Goal: Task Accomplishment & Management: Use online tool/utility

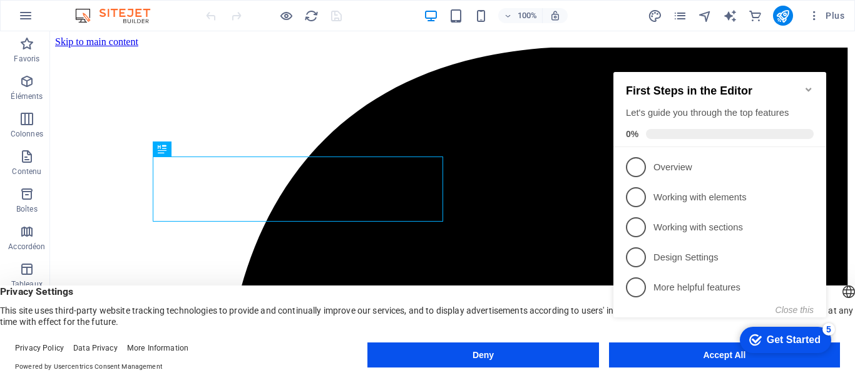
click at [808, 88] on icon "Minimize checklist" at bounding box center [809, 90] width 6 height 4
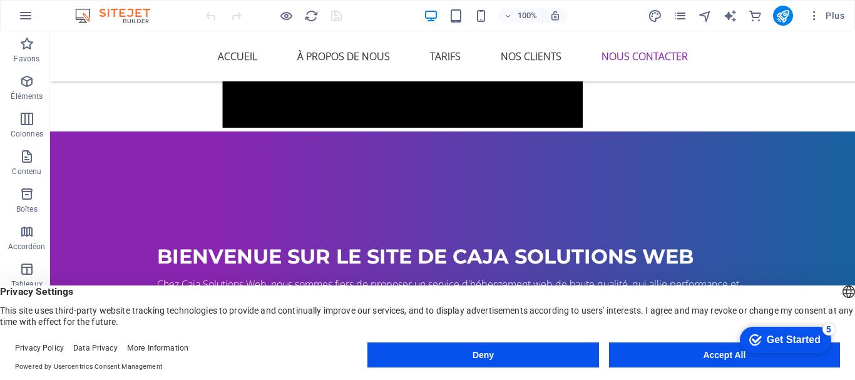
scroll to position [1533, 0]
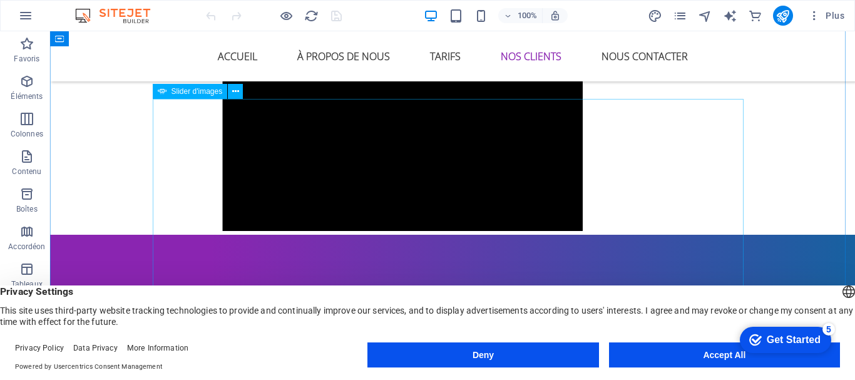
select select "ms"
select select "s"
select select "progressive"
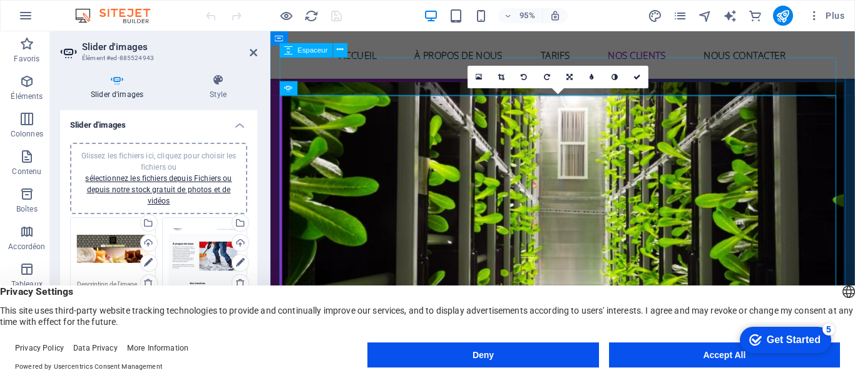
scroll to position [1536, 0]
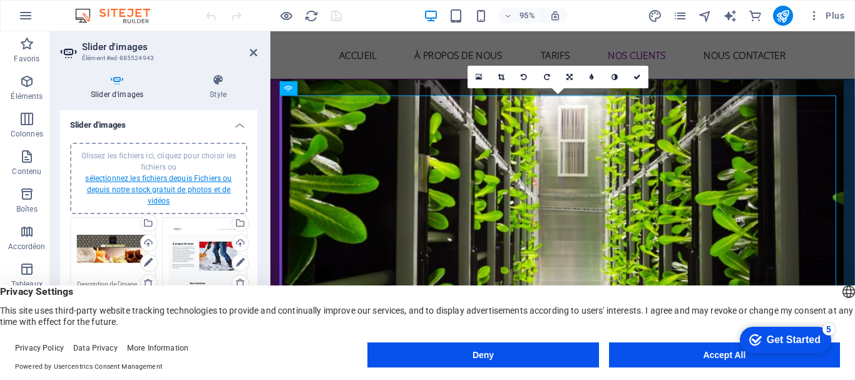
click at [134, 188] on link "sélectionnez les fichiers depuis Fichiers ou depuis notre stock gratuit de phot…" at bounding box center [158, 189] width 146 height 31
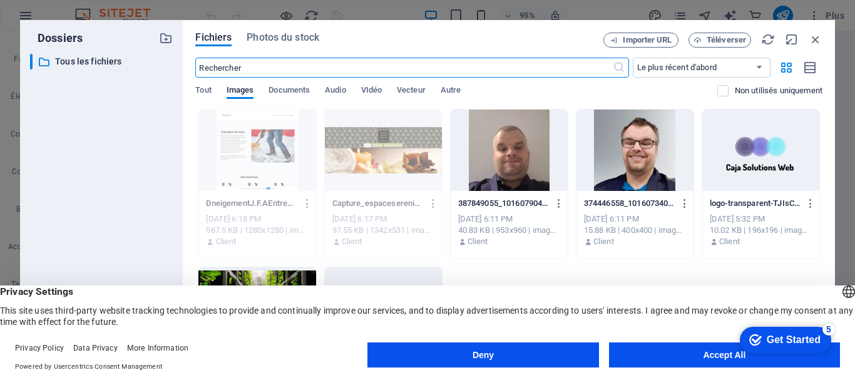
scroll to position [1661, 0]
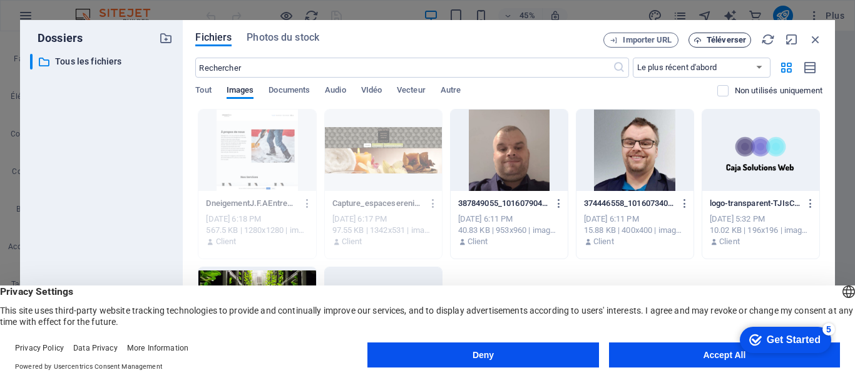
click at [722, 39] on span "Téléverser" at bounding box center [726, 40] width 39 height 8
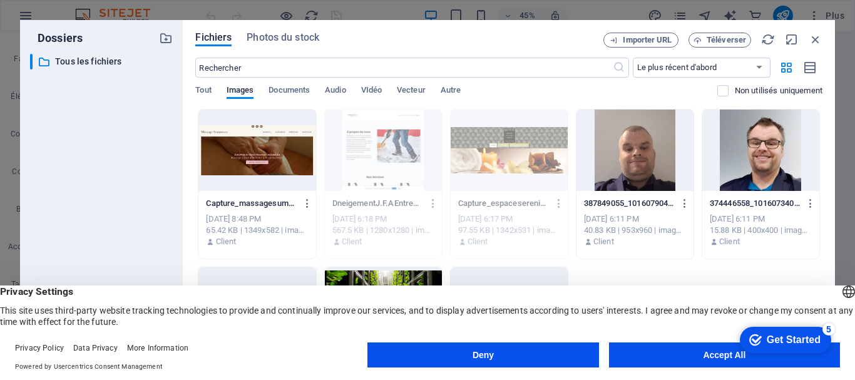
click at [292, 159] on div at bounding box center [256, 150] width 117 height 81
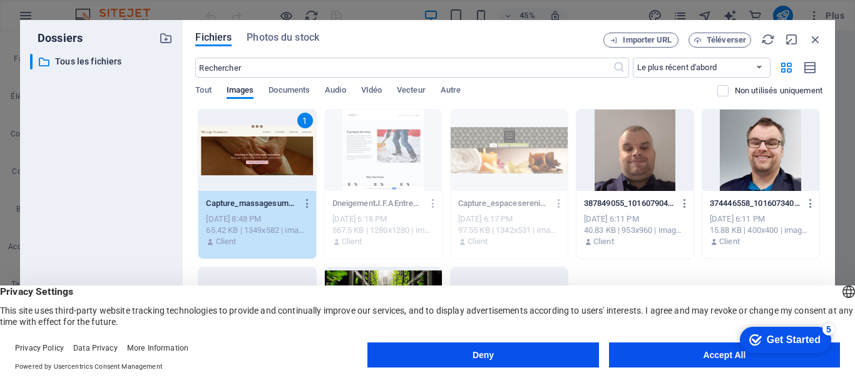
click at [292, 159] on div "1" at bounding box center [256, 150] width 117 height 81
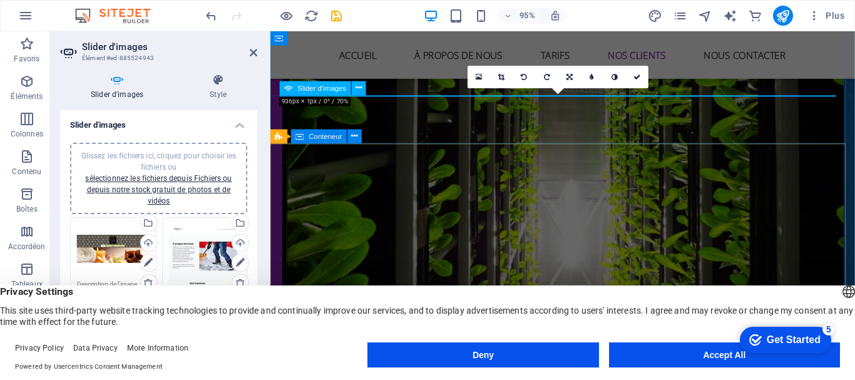
scroll to position [1536, 0]
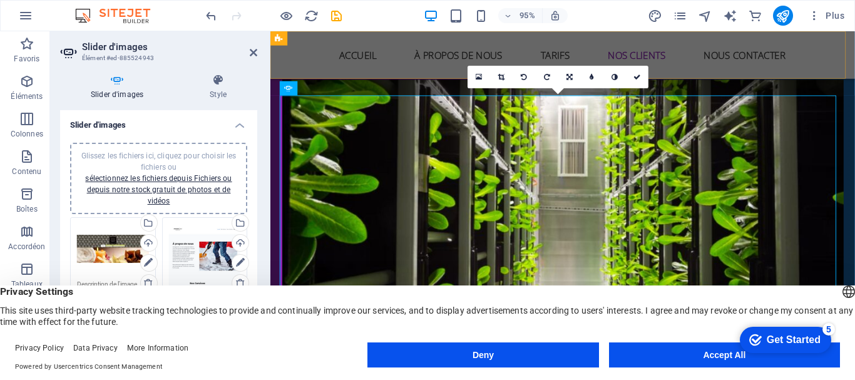
click at [852, 76] on div "Accueil À propos de nous Tarifs Nos Clients Nous contacter" at bounding box center [577, 56] width 615 height 50
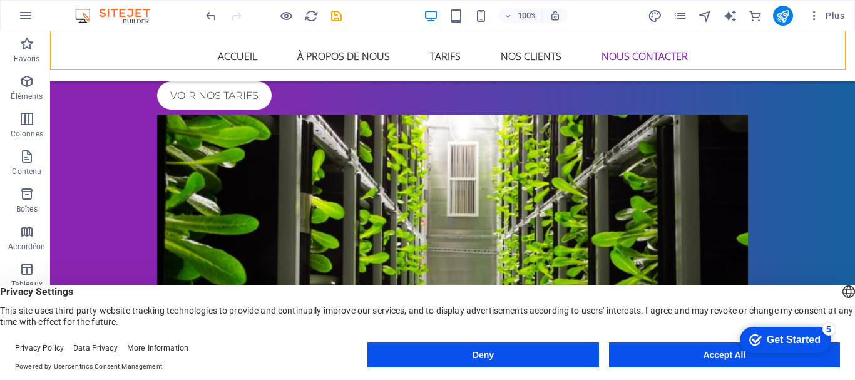
scroll to position [1757, 0]
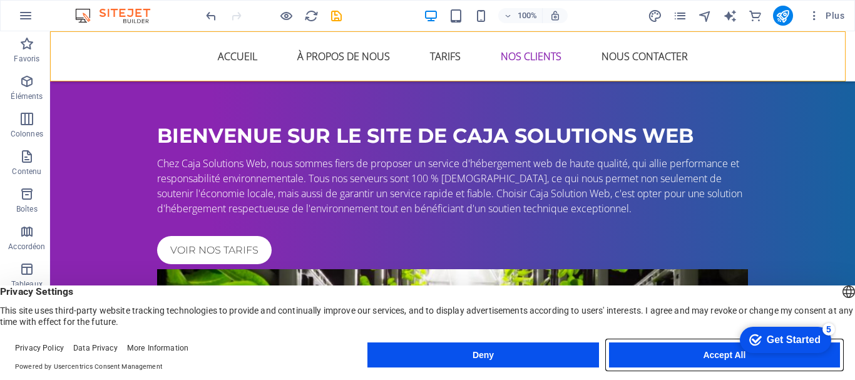
click at [659, 356] on button "Accept All" at bounding box center [724, 354] width 231 height 25
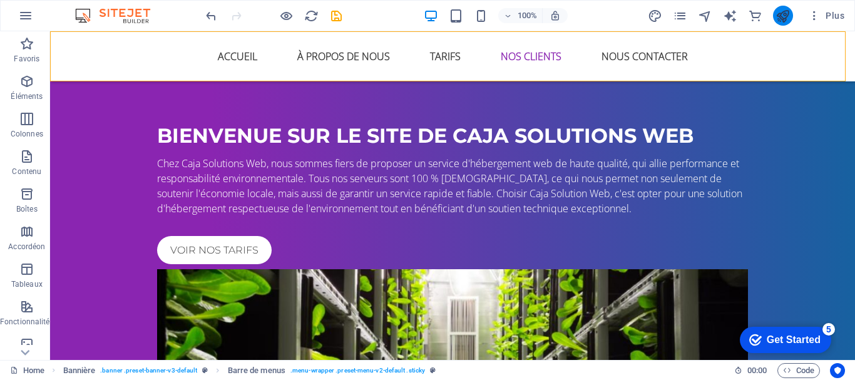
click at [778, 14] on icon "publish" at bounding box center [783, 16] width 14 height 14
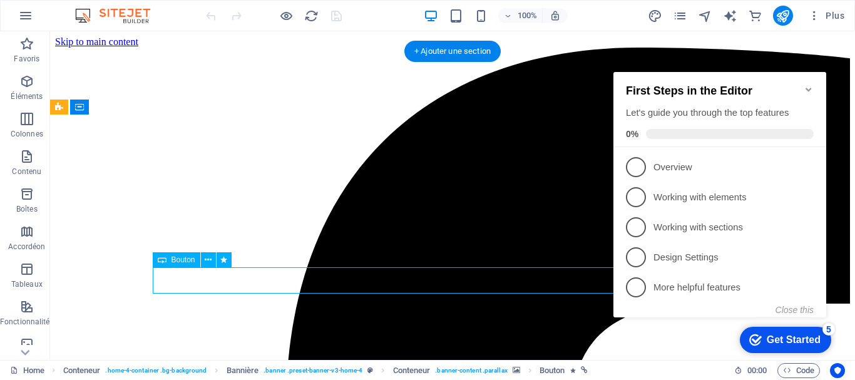
drag, startPoint x: 441, startPoint y: 277, endPoint x: 229, endPoint y: 289, distance: 212.6
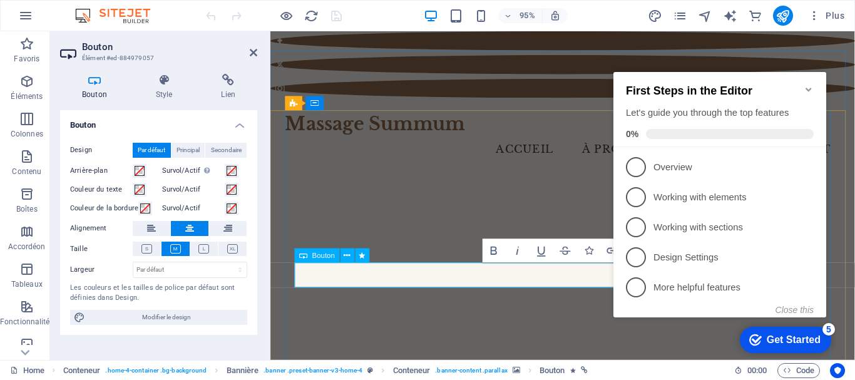
click at [783, 12] on icon "publish" at bounding box center [783, 16] width 14 height 14
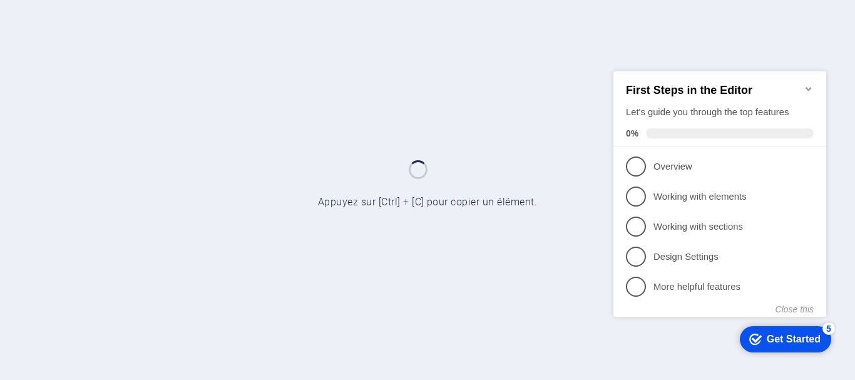
click at [813, 83] on icon "Minimize checklist" at bounding box center [809, 88] width 10 height 10
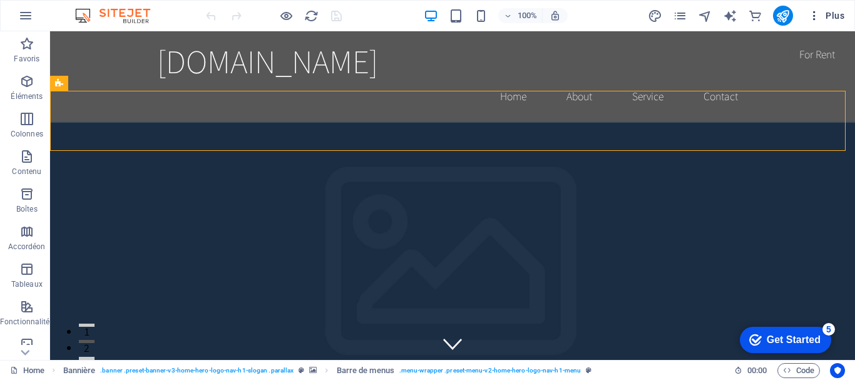
click at [818, 17] on icon "button" at bounding box center [814, 15] width 13 height 13
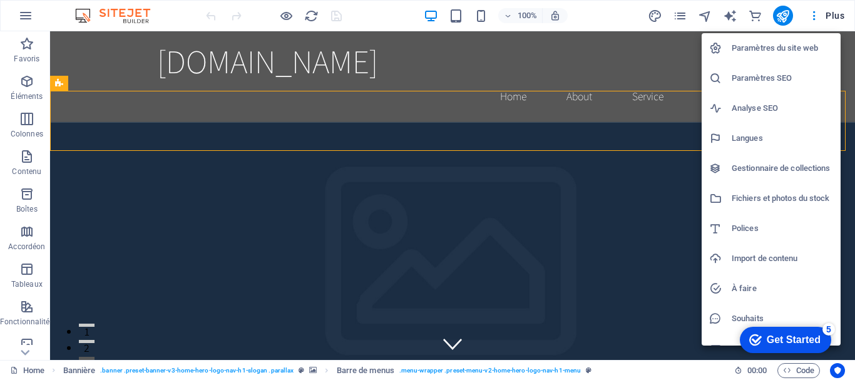
click at [838, 16] on div at bounding box center [427, 190] width 855 height 380
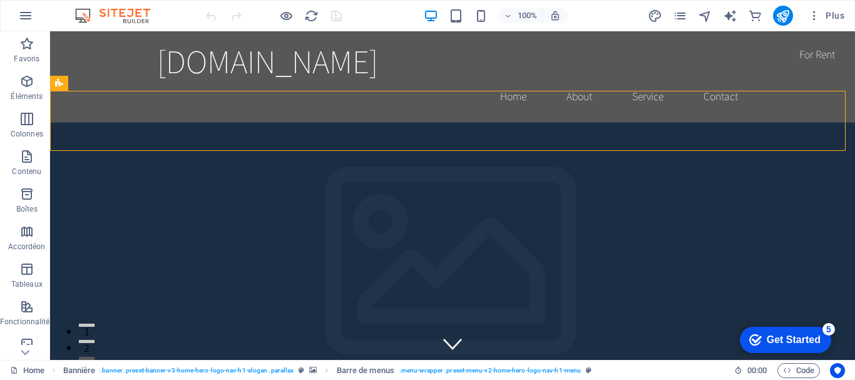
click at [838, 16] on span "Plus" at bounding box center [826, 15] width 36 height 13
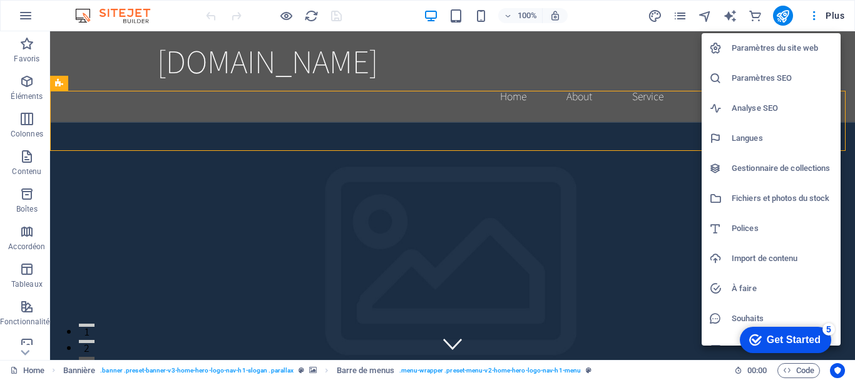
drag, startPoint x: 787, startPoint y: 49, endPoint x: 826, endPoint y: 93, distance: 58.5
click at [787, 49] on h6 "Paramètres du site web" at bounding box center [782, 48] width 101 height 15
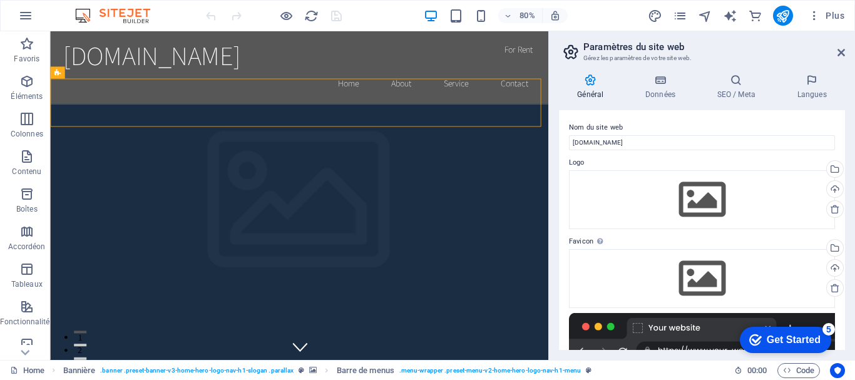
drag, startPoint x: 848, startPoint y: 141, endPoint x: 854, endPoint y: 234, distance: 92.9
click at [854, 234] on div "Général Données SEO / Meta Langues Nom du site web [DOMAIN_NAME] Logo Glissez l…" at bounding box center [702, 212] width 306 height 296
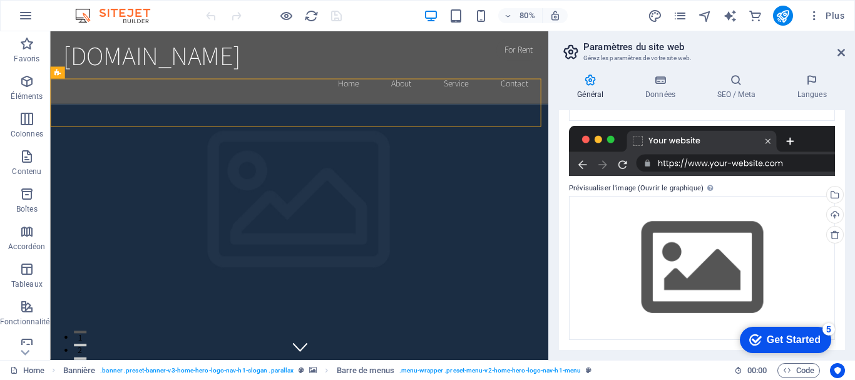
scroll to position [186, 0]
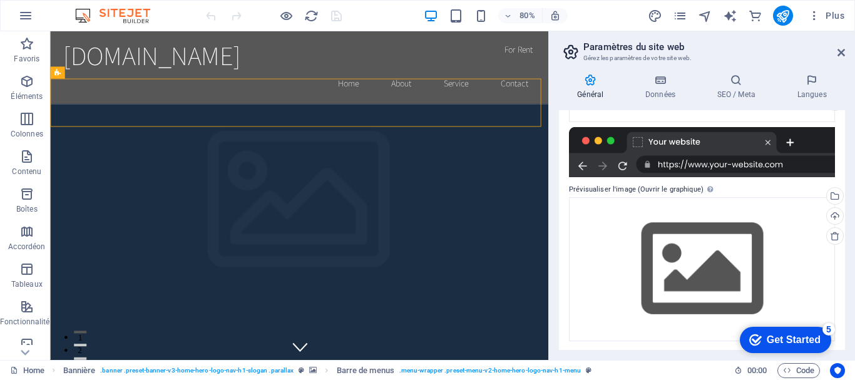
click at [845, 55] on aside "Paramètres du site web Gérez les paramètres de votre site web. Général Données …" at bounding box center [701, 195] width 307 height 329
click at [846, 53] on aside "Paramètres du site web Gérez les paramètres de votre site web. Général Données …" at bounding box center [701, 195] width 307 height 329
click at [843, 52] on icon at bounding box center [842, 53] width 8 height 10
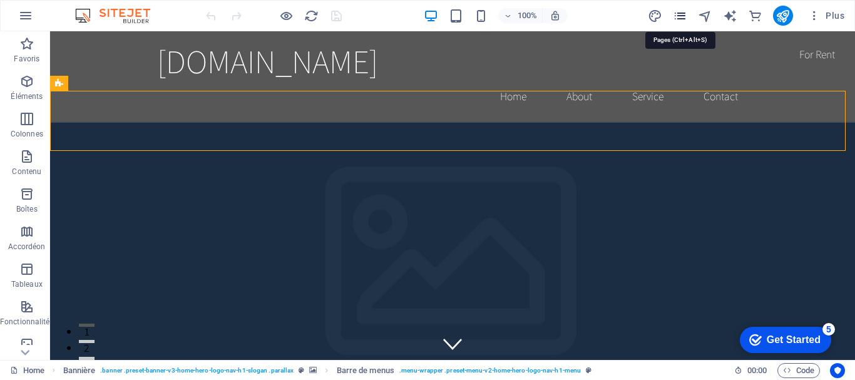
click at [680, 16] on icon "pages" at bounding box center [680, 16] width 14 height 14
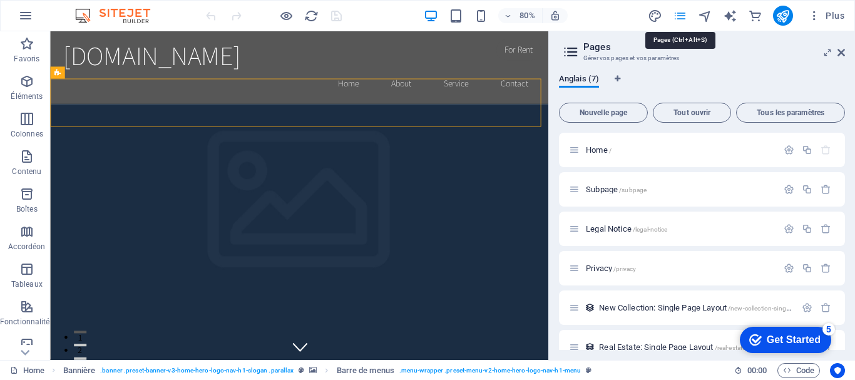
click at [680, 16] on icon "pages" at bounding box center [680, 16] width 14 height 14
click at [18, 14] on icon "button" at bounding box center [25, 15] width 15 height 15
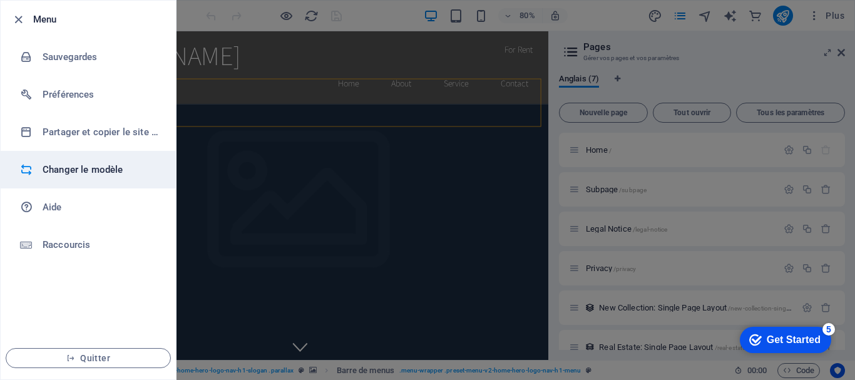
click at [100, 161] on li "Changer le modèle" at bounding box center [88, 170] width 175 height 38
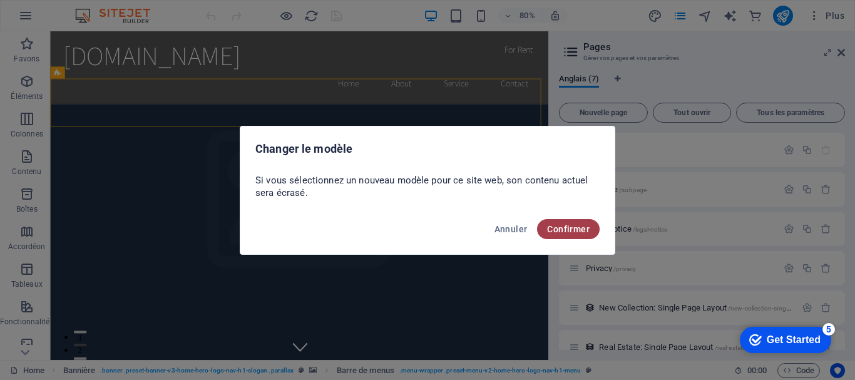
click at [551, 231] on span "Confirmer" at bounding box center [568, 229] width 43 height 10
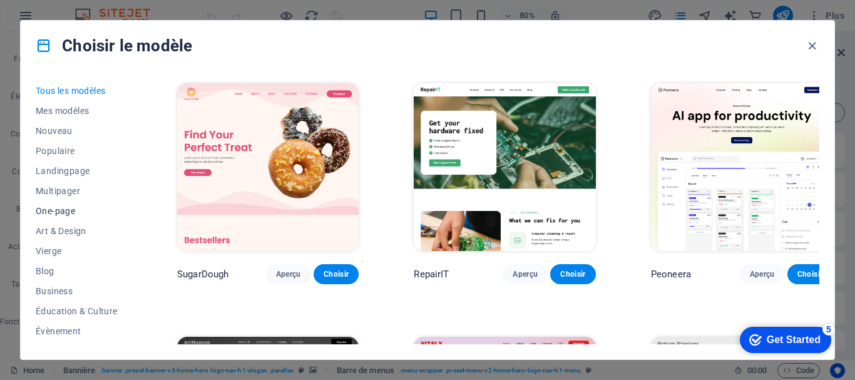
click at [79, 205] on button "One-page" at bounding box center [79, 211] width 86 height 20
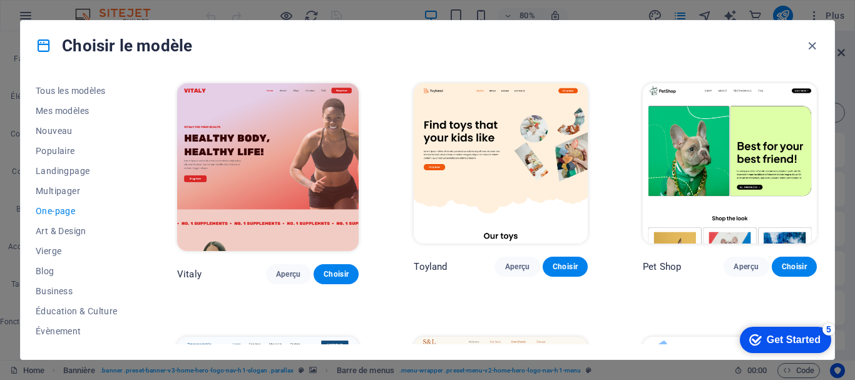
drag, startPoint x: 821, startPoint y: 90, endPoint x: 822, endPoint y: 130, distance: 40.1
click at [822, 130] on div "Tous les modèles Mes modèles Nouveau Populaire Landingpage Multipager One-page …" at bounding box center [428, 215] width 814 height 289
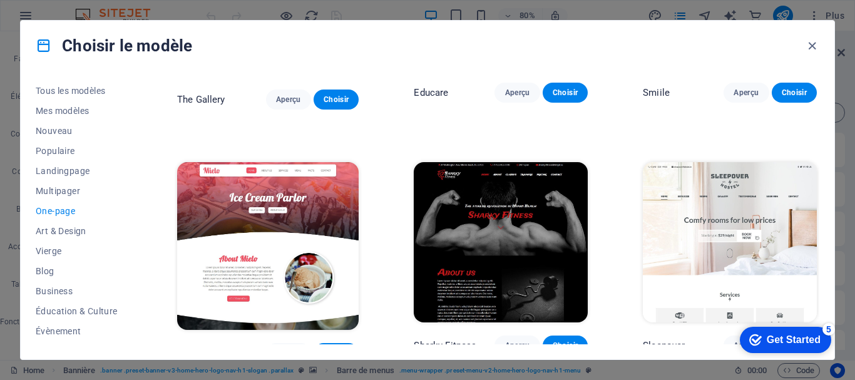
scroll to position [3704, 0]
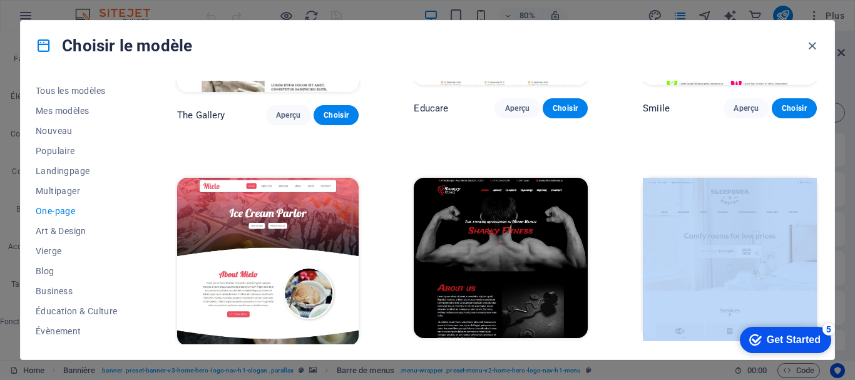
drag, startPoint x: 820, startPoint y: 242, endPoint x: 846, endPoint y: 344, distance: 104.8
click at [846, 344] on div "Choisir le modèle Tous les modèles Mes modèles Nouveau Populaire Landingpage Mu…" at bounding box center [427, 190] width 855 height 380
click at [812, 44] on icon "button" at bounding box center [812, 46] width 14 height 14
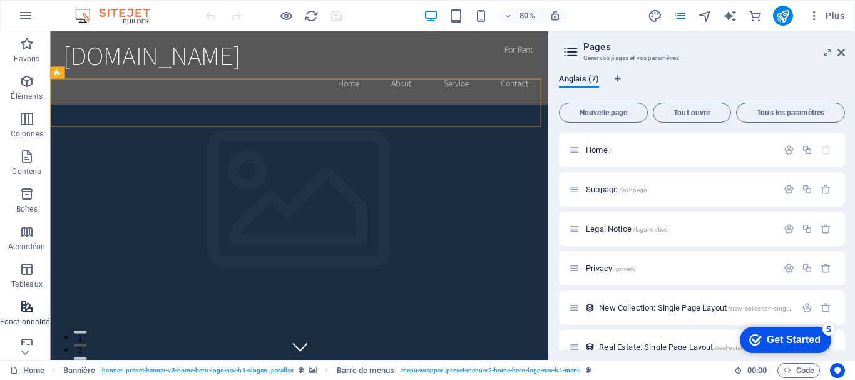
click at [21, 310] on icon "button" at bounding box center [26, 306] width 15 height 15
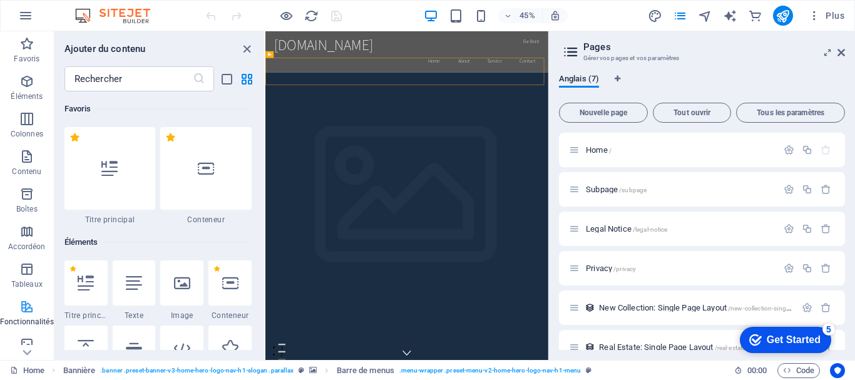
click at [25, 315] on span "Fonctionnalités" at bounding box center [27, 314] width 54 height 30
click at [843, 55] on icon at bounding box center [842, 53] width 8 height 10
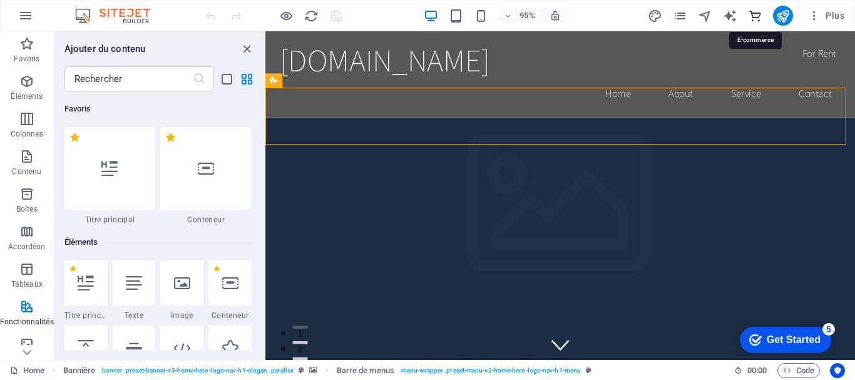
click at [756, 19] on icon "commerce" at bounding box center [755, 16] width 14 height 14
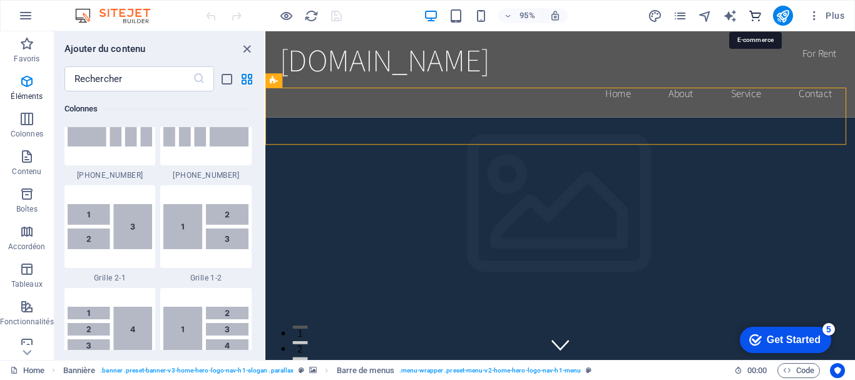
scroll to position [12063, 0]
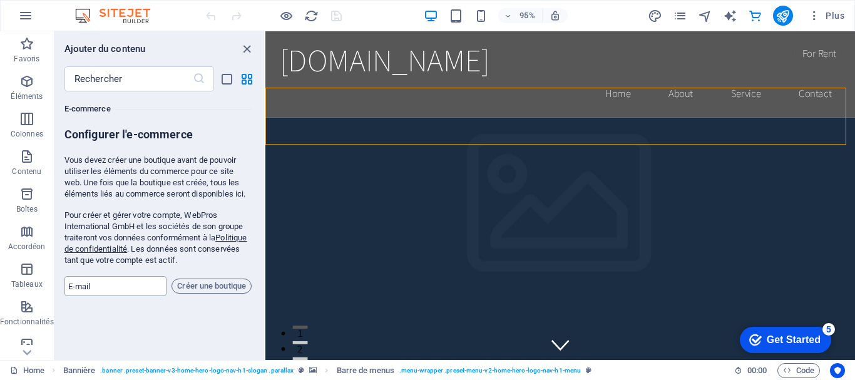
click at [108, 289] on input "email" at bounding box center [115, 286] width 103 height 20
